Goal: Book appointment/travel/reservation

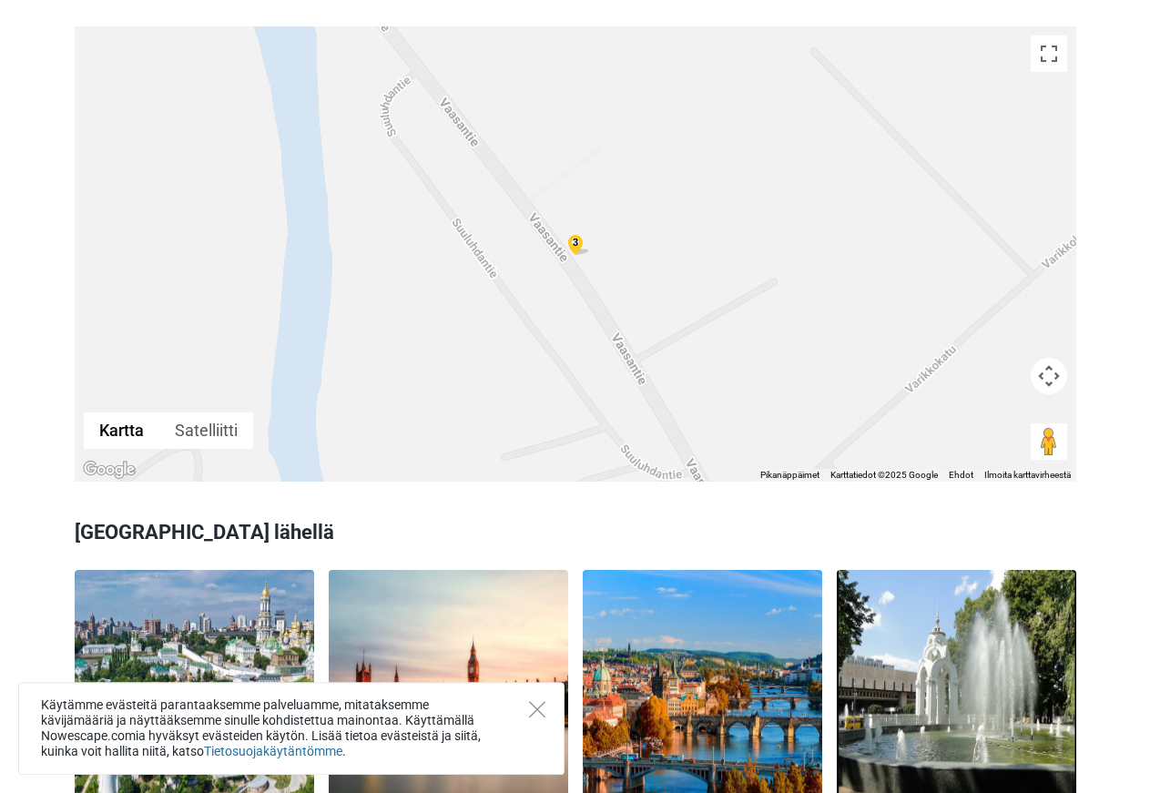
scroll to position [991, 0]
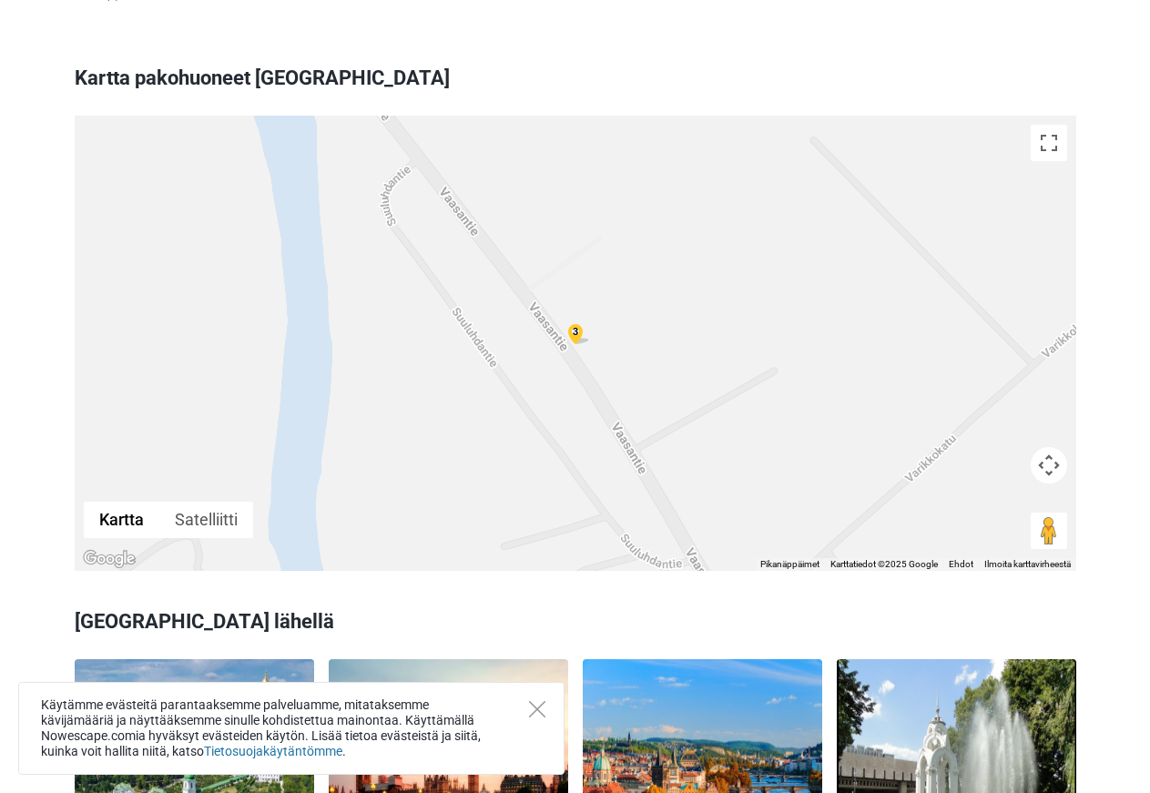
click at [715, 262] on div "3" at bounding box center [576, 343] width 1002 height 455
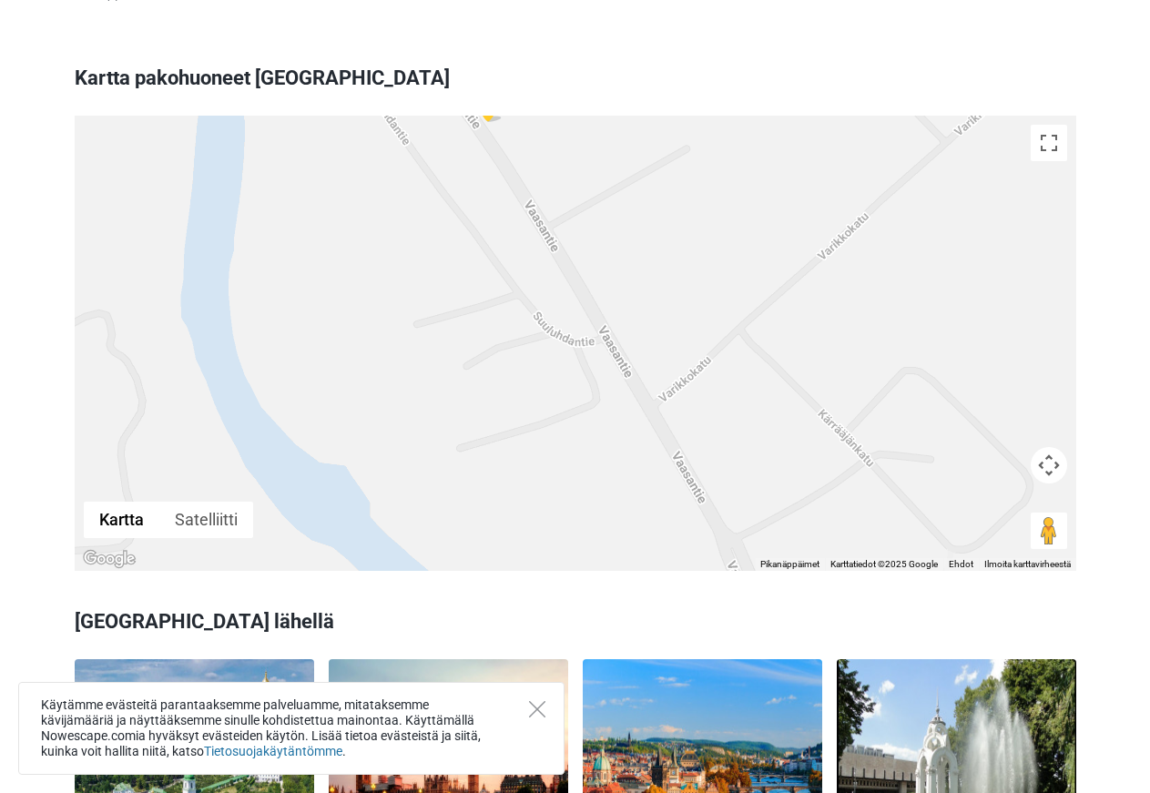
drag, startPoint x: 809, startPoint y: 317, endPoint x: 717, endPoint y: 87, distance: 246.9
click at [717, 116] on div "3" at bounding box center [576, 343] width 1002 height 455
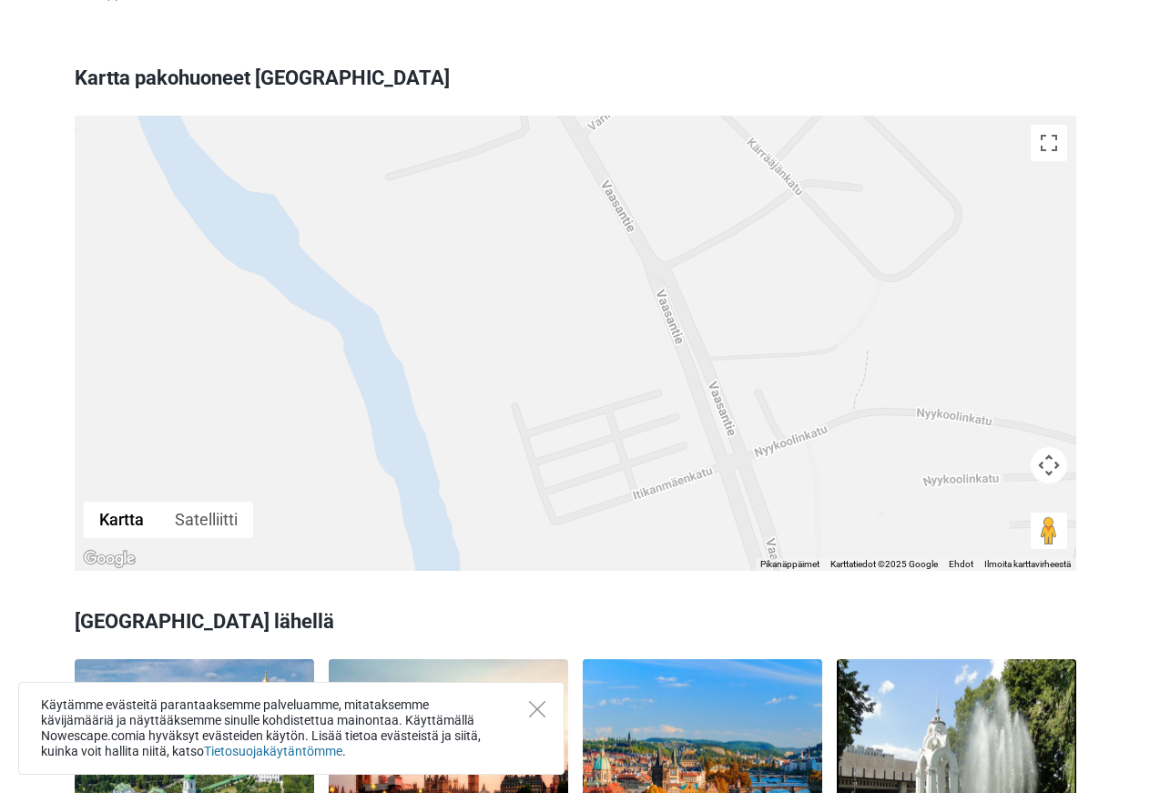
drag, startPoint x: 724, startPoint y: 326, endPoint x: 653, endPoint y: 53, distance: 282.2
click at [653, 116] on div "3 Zoomaa karttaa painamalla Ctrl-painiketta ja vierittämällä." at bounding box center [576, 343] width 1002 height 455
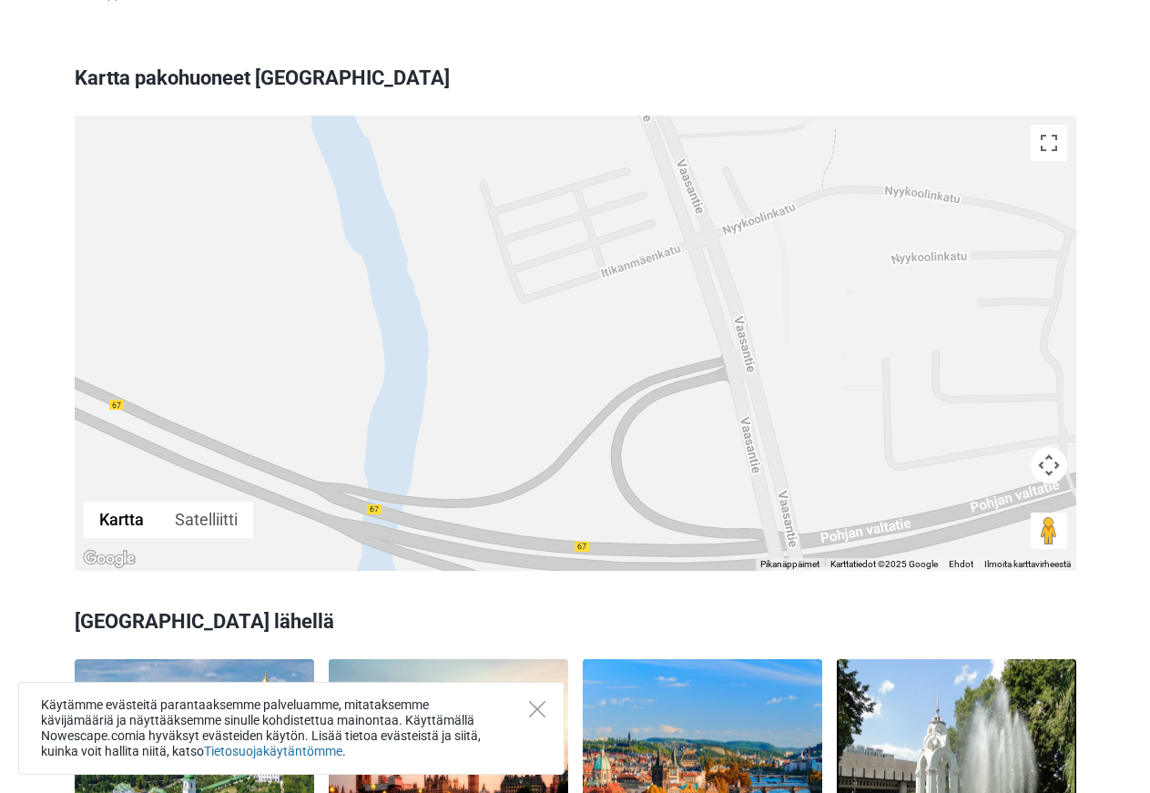
drag, startPoint x: 765, startPoint y: 329, endPoint x: 733, endPoint y: 103, distance: 228.0
click at [733, 116] on div "3" at bounding box center [576, 343] width 1002 height 455
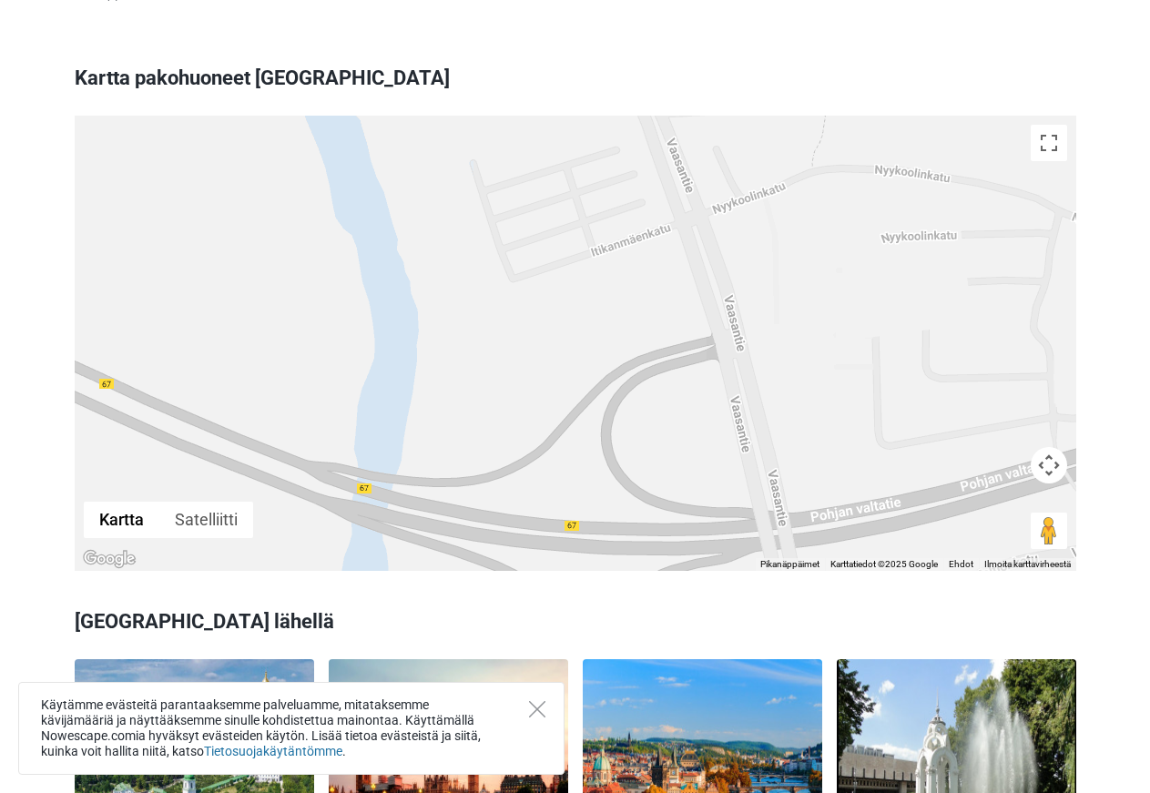
drag, startPoint x: 803, startPoint y: 341, endPoint x: 870, endPoint y: 505, distance: 177.7
click at [868, 504] on div "3" at bounding box center [576, 343] width 1002 height 455
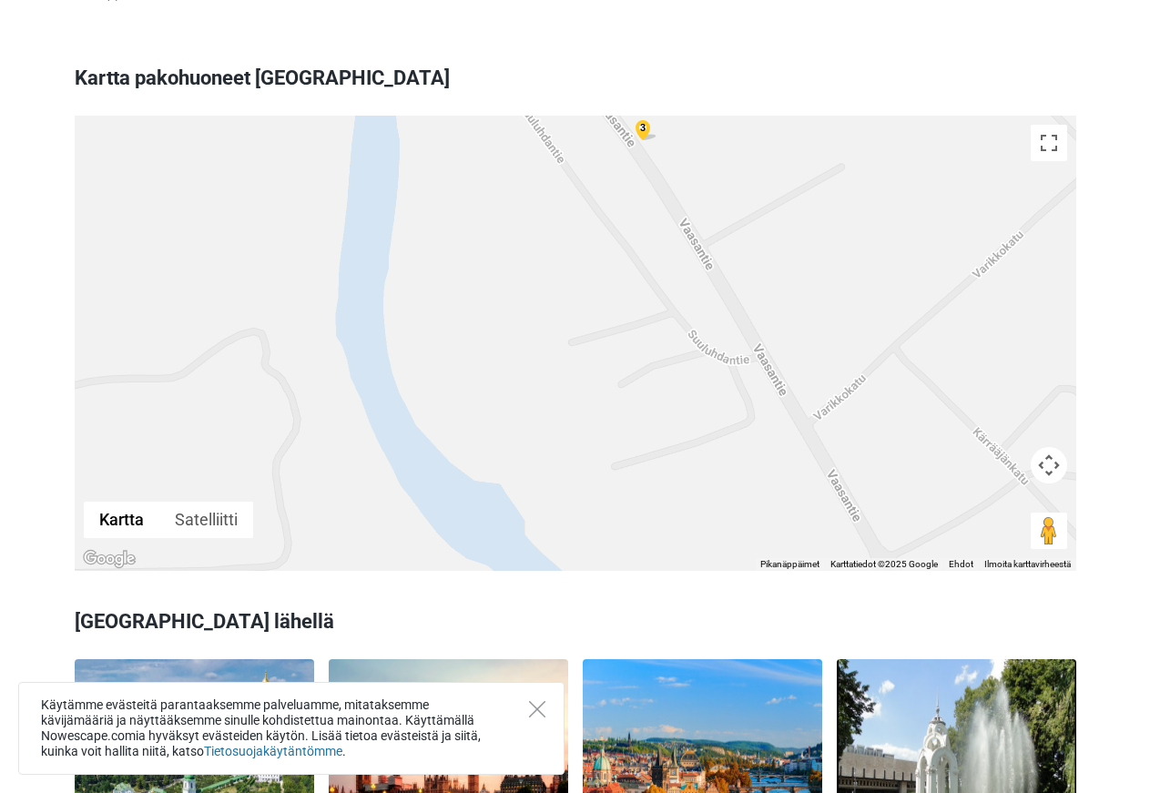
drag, startPoint x: 794, startPoint y: 262, endPoint x: 925, endPoint y: 461, distance: 237.9
click at [921, 453] on div "3" at bounding box center [576, 343] width 1002 height 455
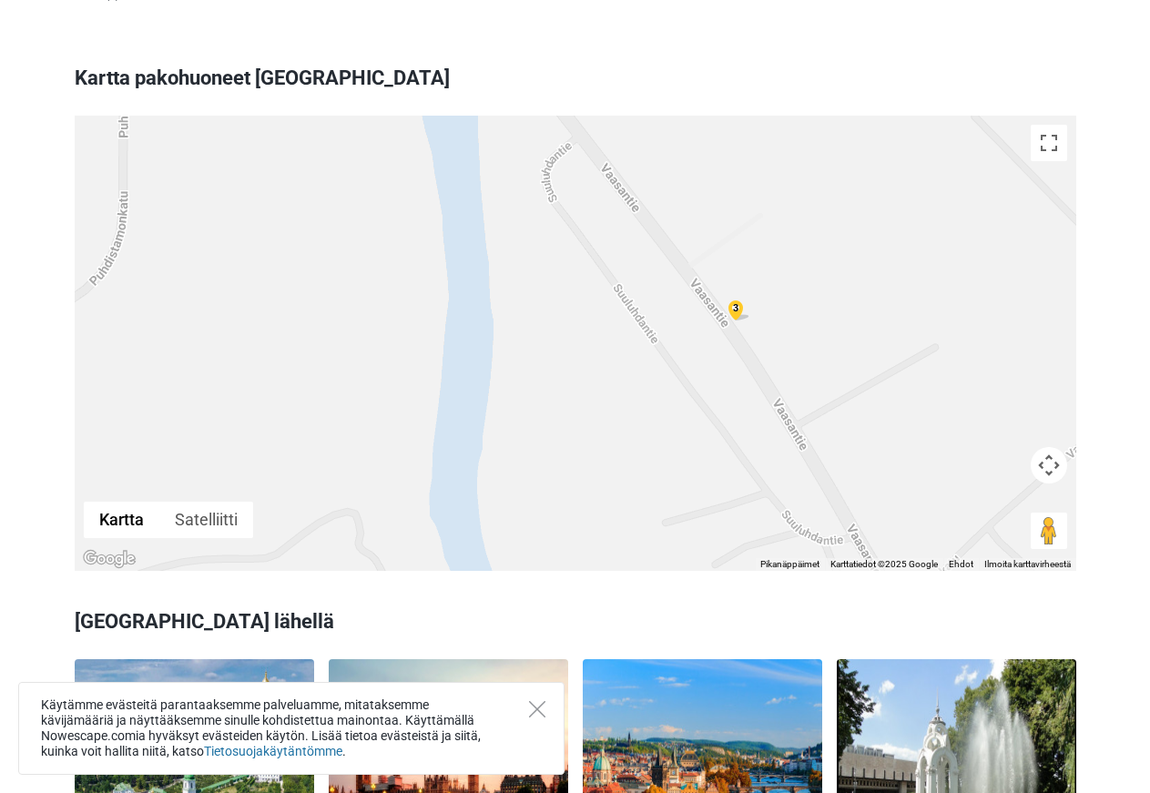
drag, startPoint x: 850, startPoint y: 247, endPoint x: 844, endPoint y: 270, distance: 23.4
click at [845, 272] on div "3" at bounding box center [576, 343] width 1002 height 455
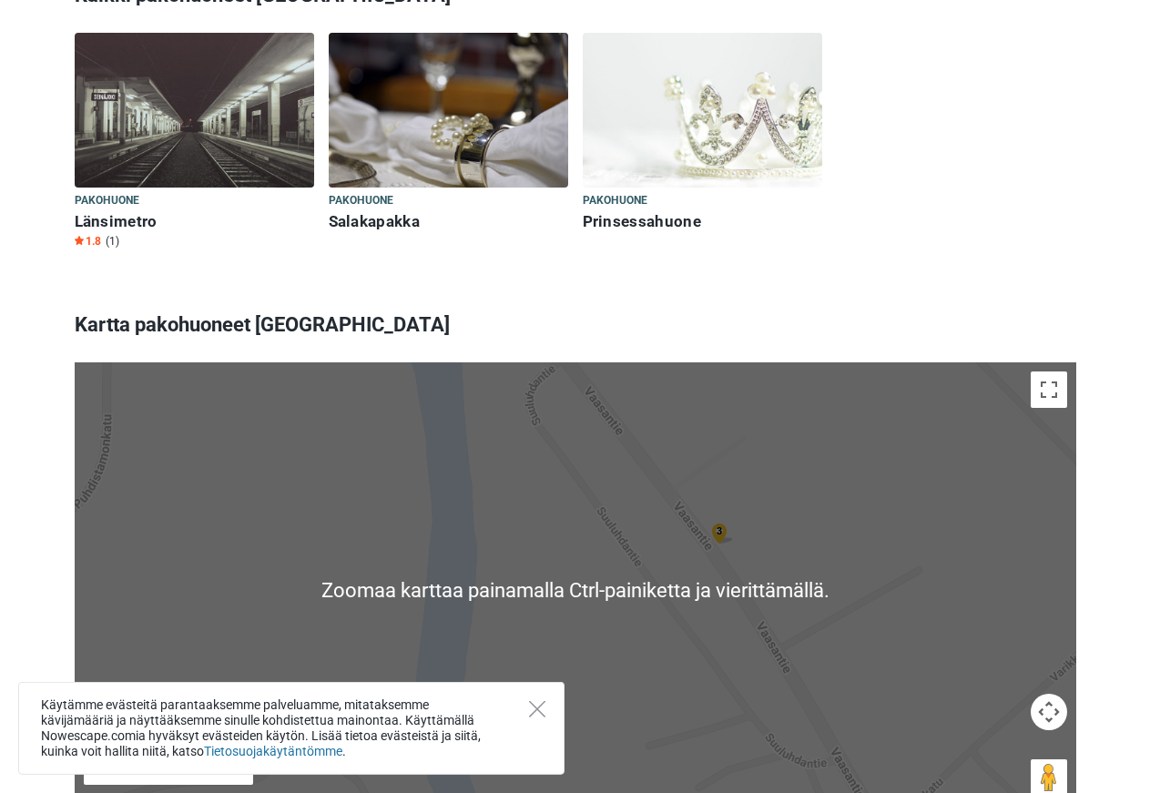
scroll to position [743, 0]
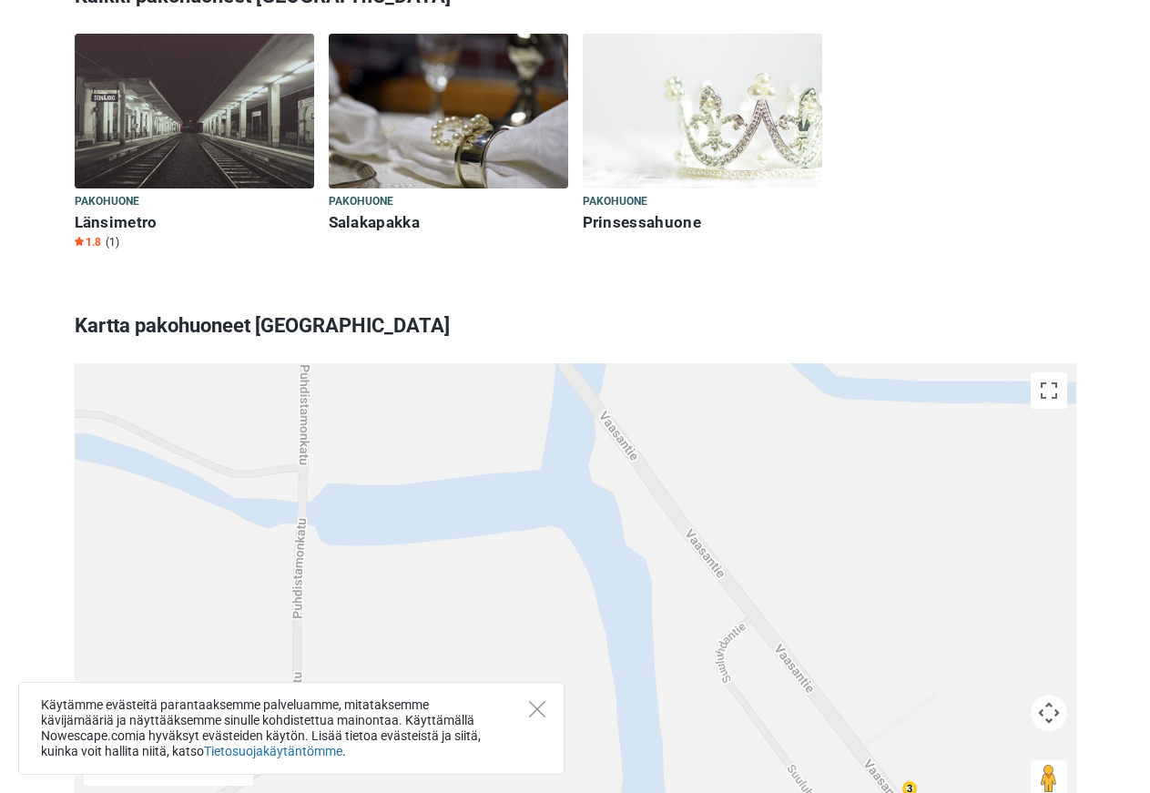
drag, startPoint x: 735, startPoint y: 417, endPoint x: 897, endPoint y: 606, distance: 249.3
click at [925, 673] on div "3" at bounding box center [576, 590] width 1002 height 455
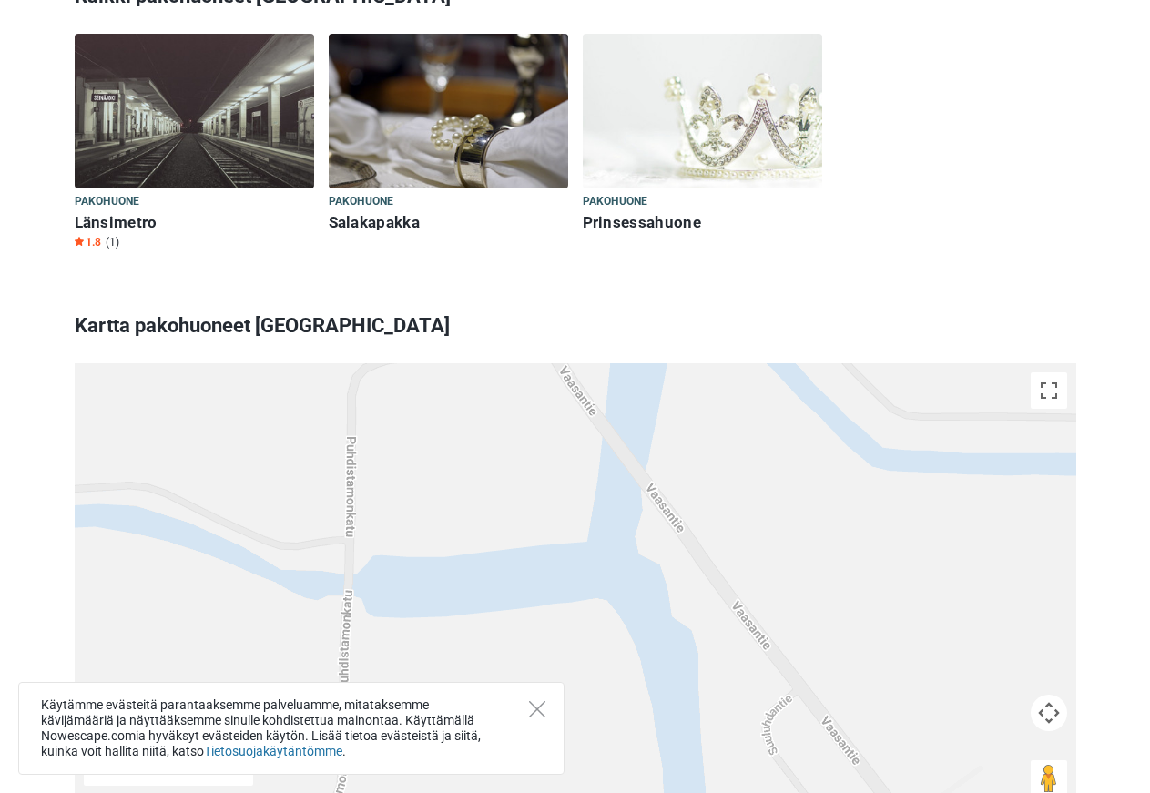
drag, startPoint x: 799, startPoint y: 466, endPoint x: 718, endPoint y: 338, distance: 151.8
click at [719, 363] on div "3" at bounding box center [576, 590] width 1002 height 455
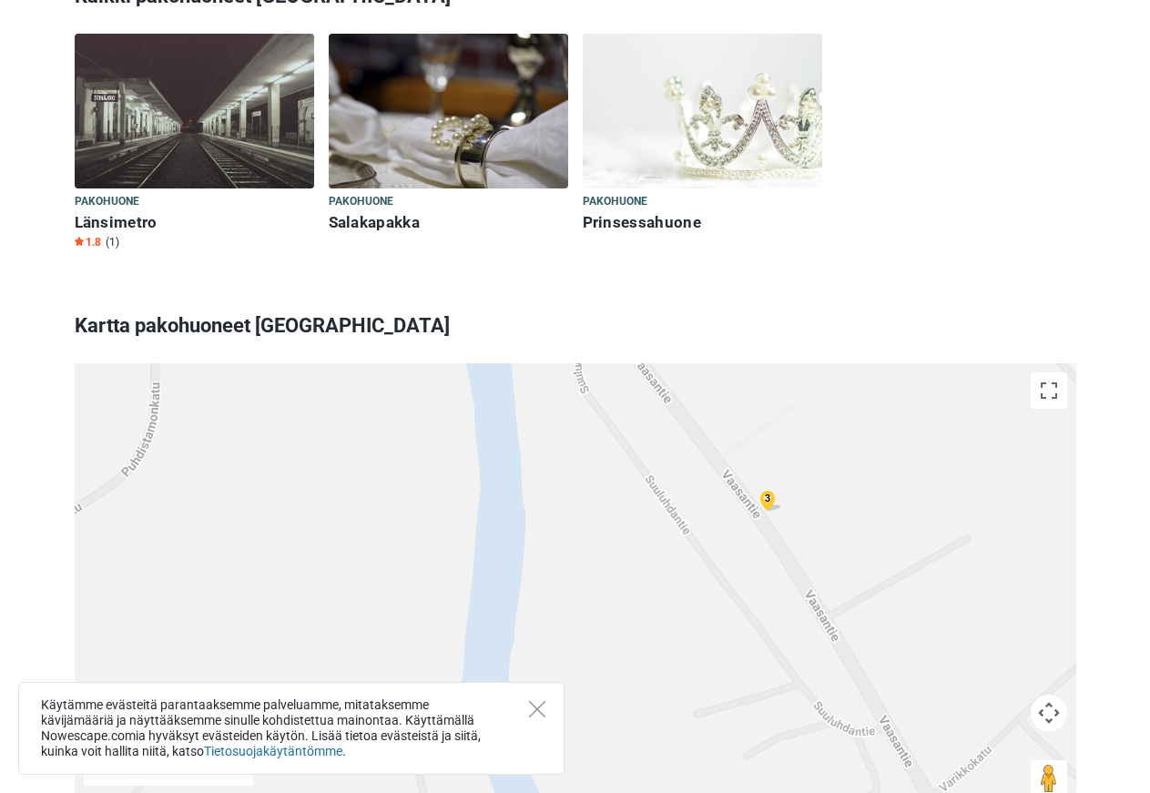
drag, startPoint x: 874, startPoint y: 506, endPoint x: 806, endPoint y: 320, distance: 198.8
click at [808, 363] on div "3" at bounding box center [576, 590] width 1002 height 455
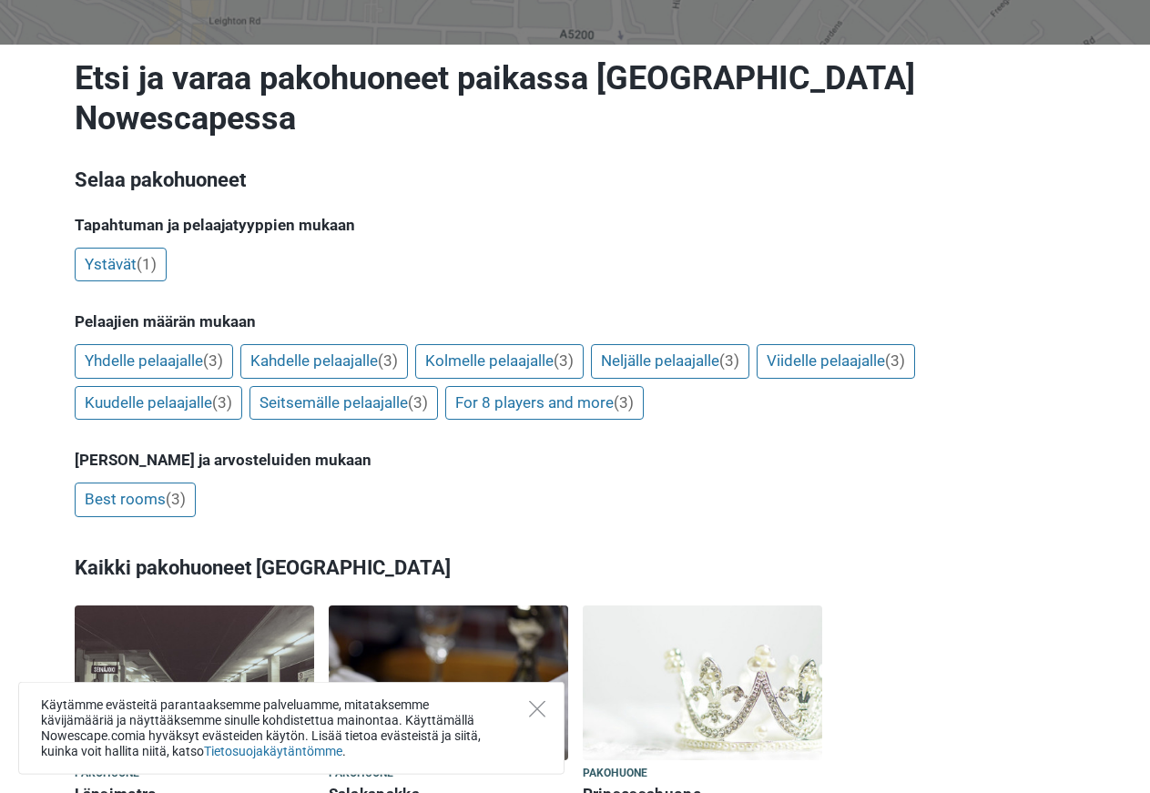
scroll to position [248, 0]
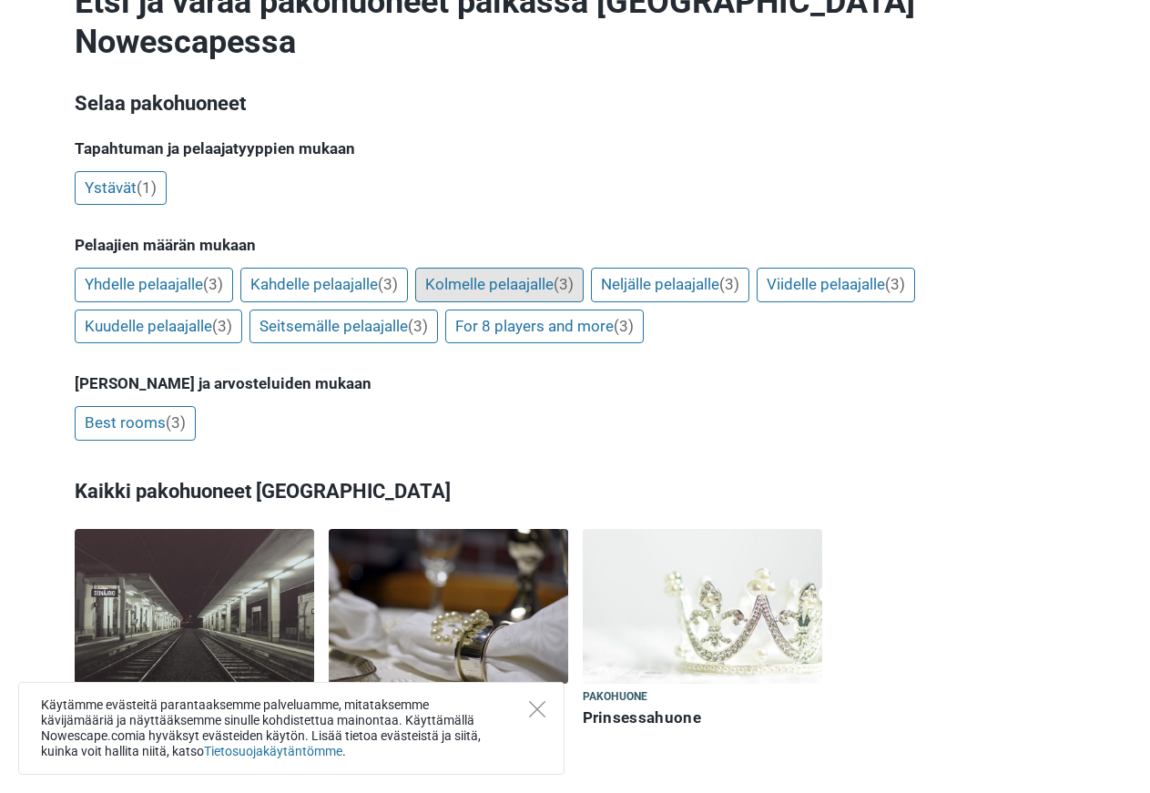
click at [516, 268] on link "Kolmelle pelaajalle (3)" at bounding box center [499, 285] width 168 height 35
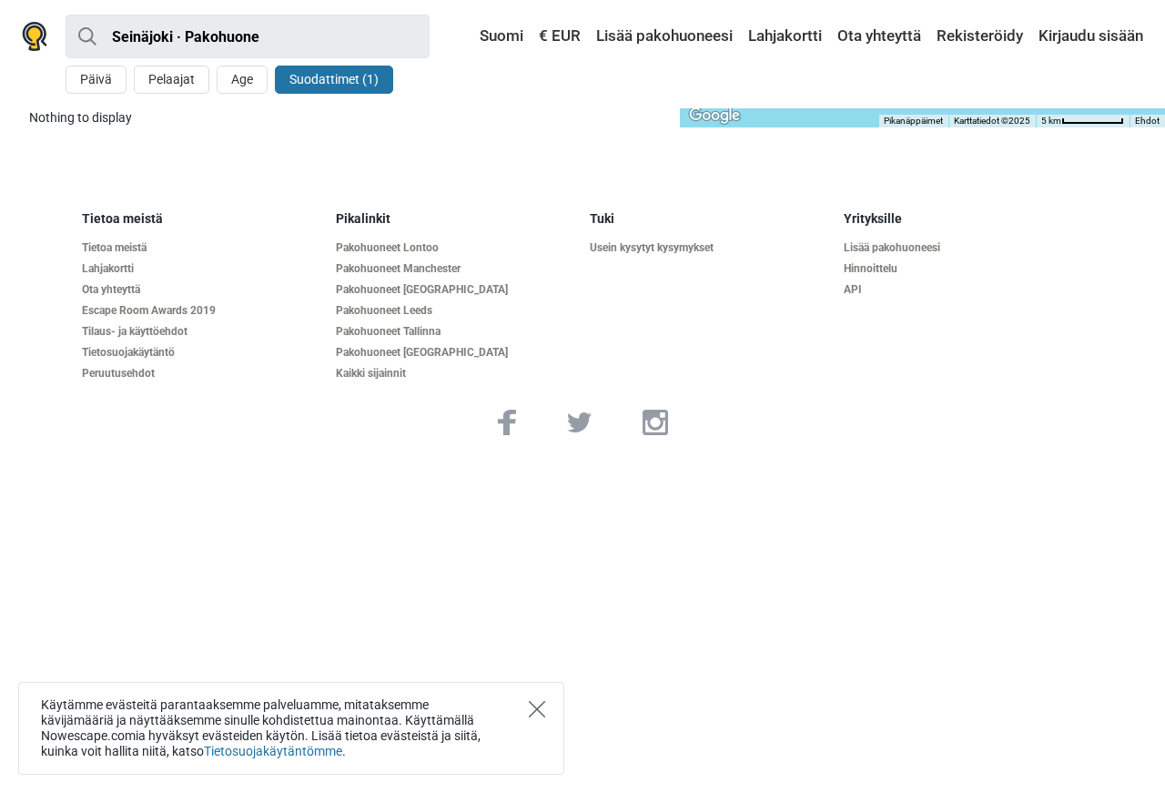
click at [531, 705] on icon "Close" at bounding box center [537, 709] width 16 height 16
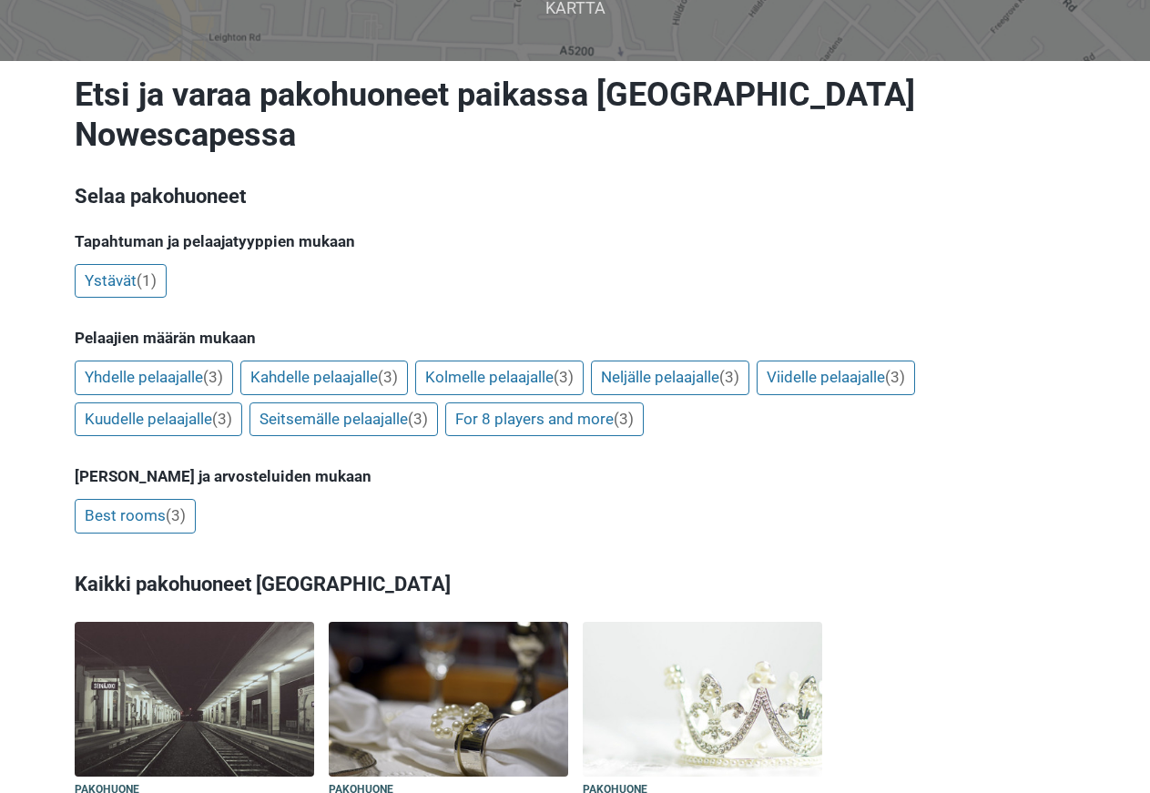
scroll to position [248, 0]
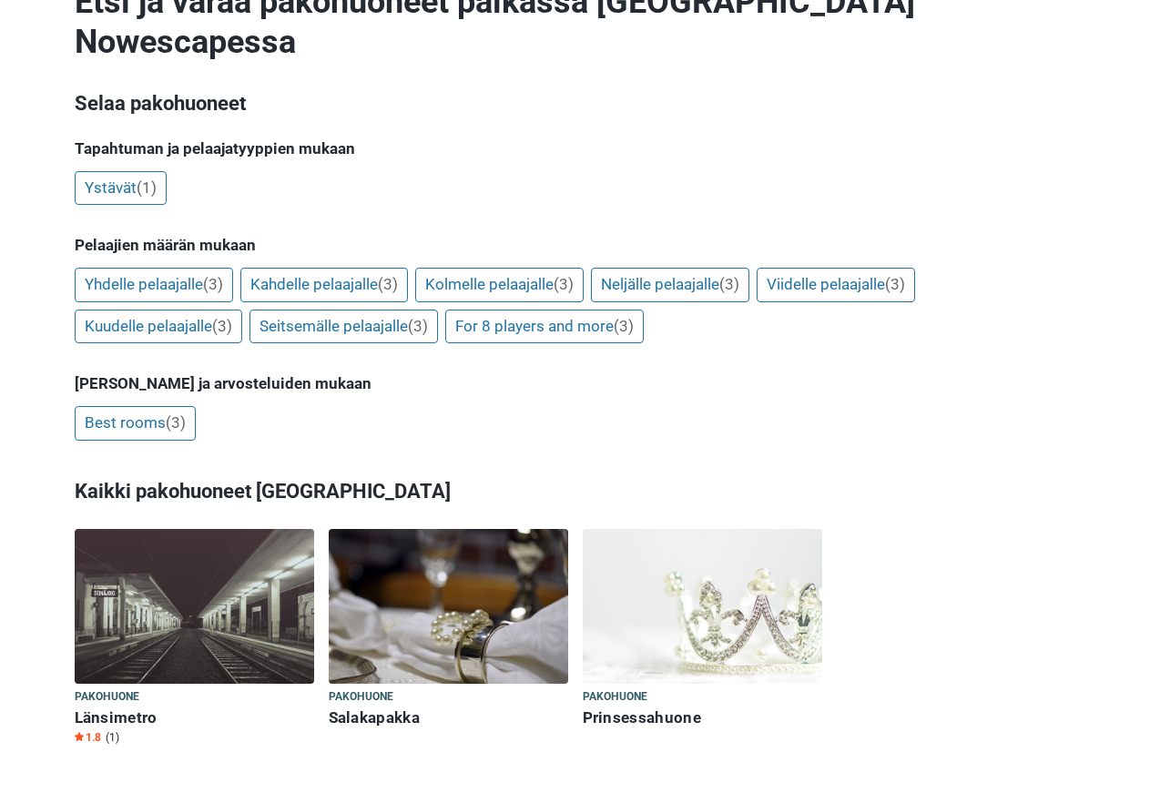
click at [140, 708] on h6 "Länsimetro" at bounding box center [194, 717] width 239 height 19
click at [424, 597] on img at bounding box center [448, 606] width 239 height 155
